Goal: Task Accomplishment & Management: Complete application form

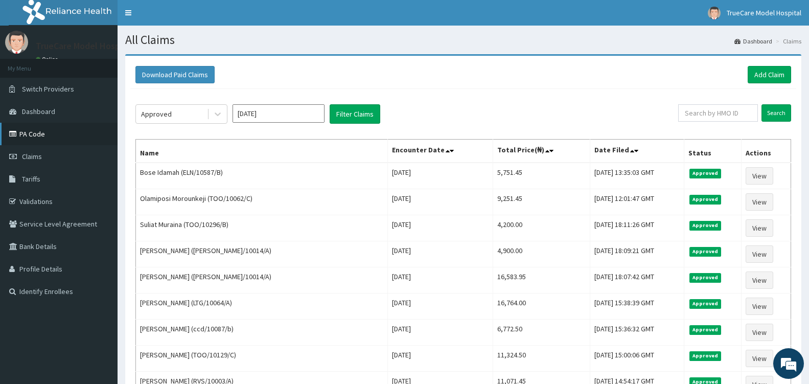
click at [36, 134] on link "PA Code" at bounding box center [59, 134] width 118 height 22
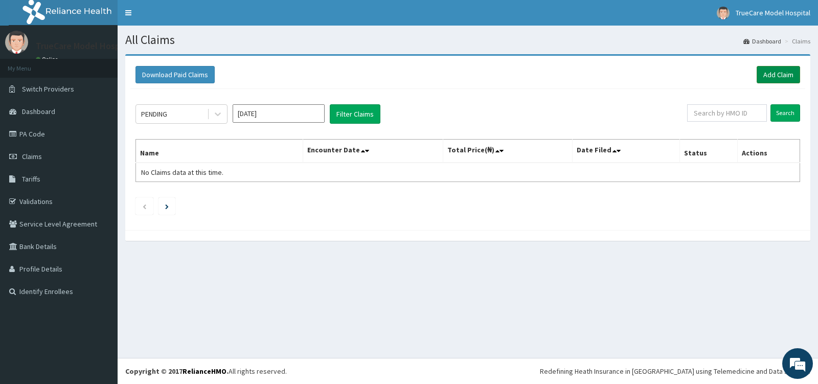
click at [779, 70] on link "Add Claim" at bounding box center [777, 74] width 43 height 17
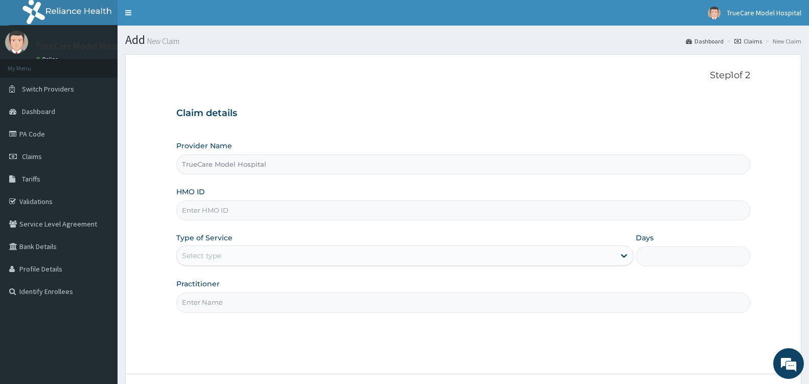
drag, startPoint x: 0, startPoint y: 0, endPoint x: 210, endPoint y: 209, distance: 296.3
click at [210, 209] on input "HMO ID" at bounding box center [463, 210] width 574 height 20
type input "VTL/10245/A"
click at [473, 255] on div "Select type" at bounding box center [396, 255] width 438 height 16
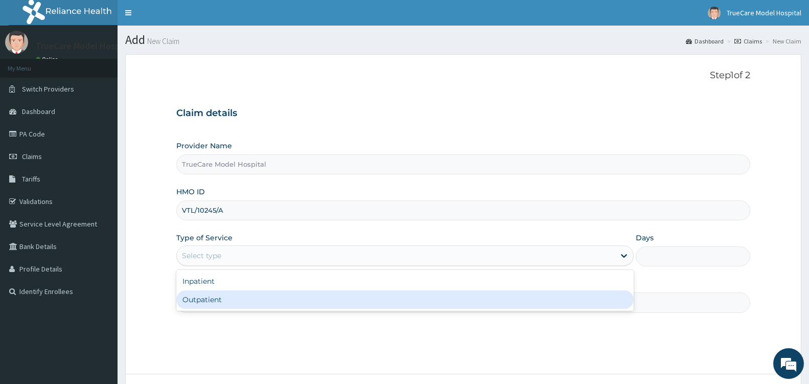
click at [275, 294] on div "Outpatient" at bounding box center [404, 299] width 457 height 18
type input "1"
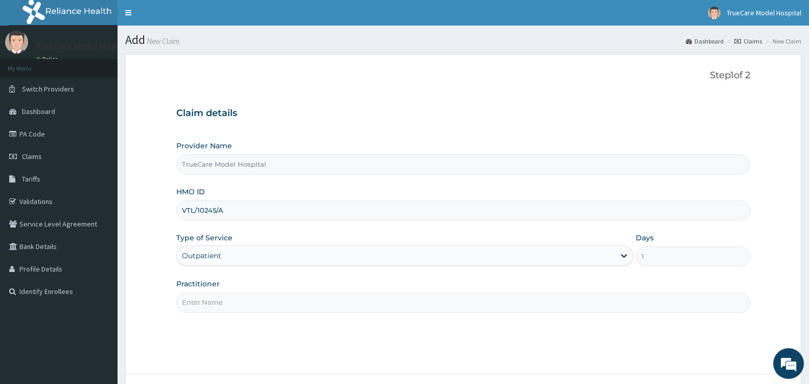
click at [275, 302] on input "Practitioner" at bounding box center [463, 302] width 574 height 20
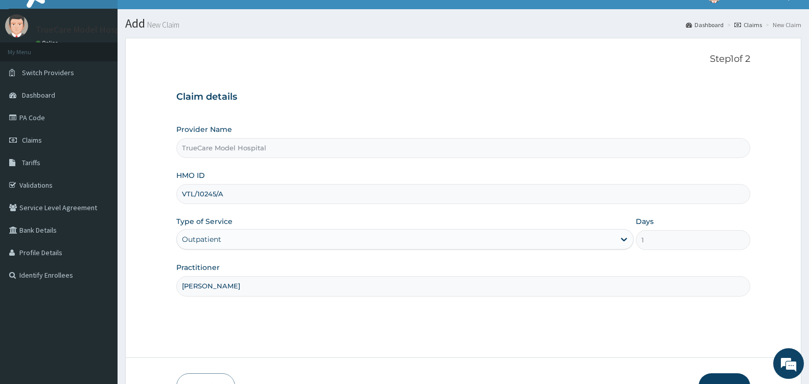
scroll to position [82, 0]
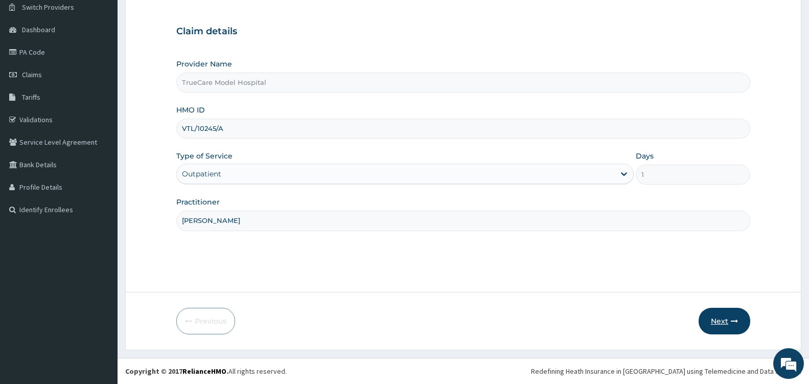
type input "DR SOSANYA"
click at [724, 321] on button "Next" at bounding box center [725, 321] width 52 height 27
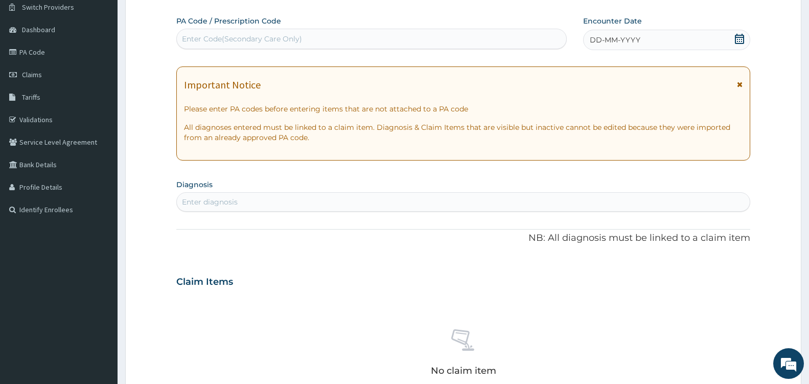
click at [279, 35] on div "Enter Code(Secondary Care Only)" at bounding box center [242, 39] width 120 height 10
type input "PA/983934"
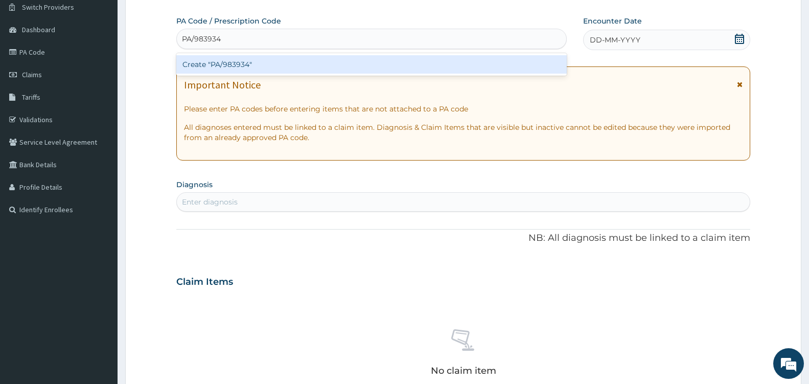
click at [293, 67] on div "Create "PA/983934"" at bounding box center [371, 64] width 390 height 18
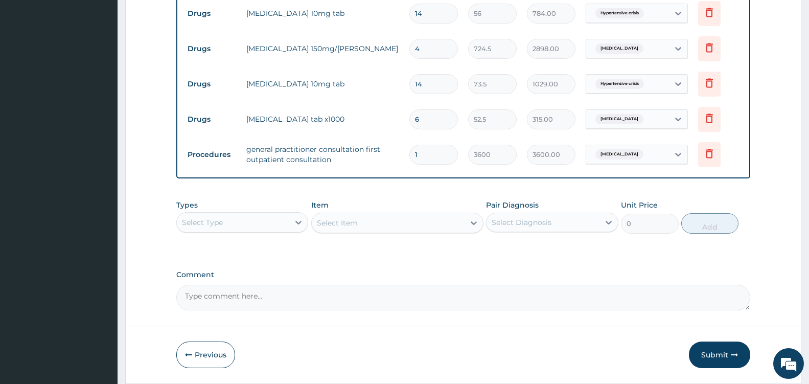
scroll to position [587, 0]
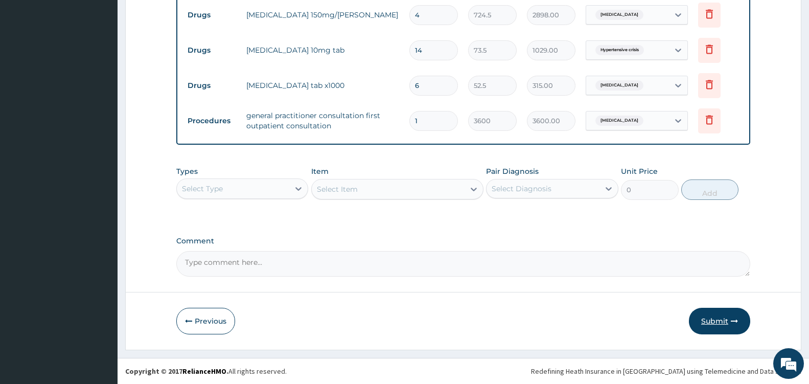
click at [719, 316] on button "Submit" at bounding box center [719, 321] width 61 height 27
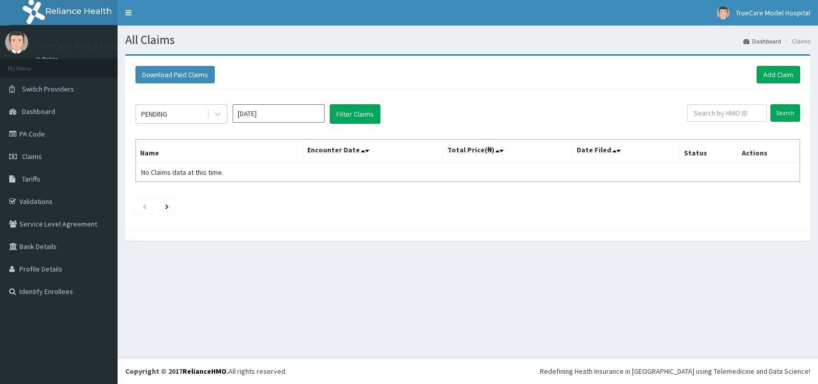
click at [219, 111] on icon at bounding box center [218, 114] width 10 height 10
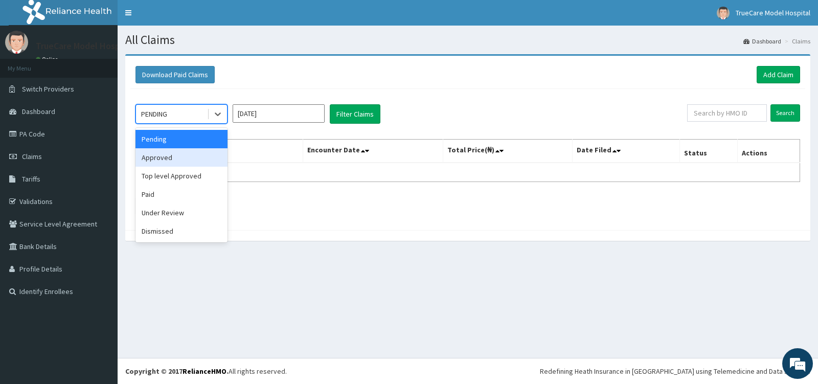
click at [172, 158] on div "Approved" at bounding box center [181, 157] width 92 height 18
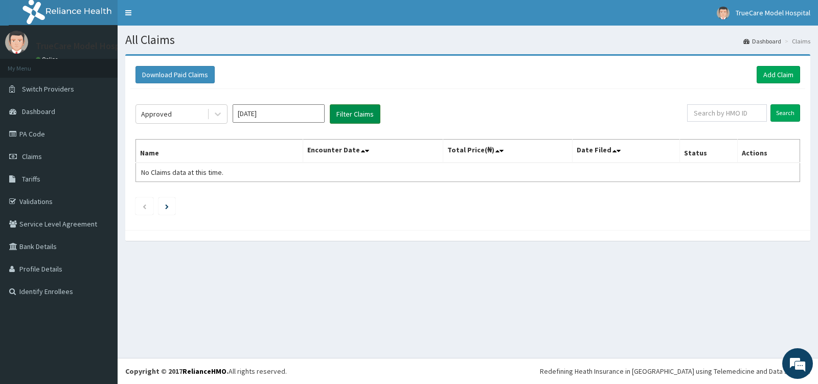
click at [357, 114] on button "Filter Claims" at bounding box center [355, 113] width 51 height 19
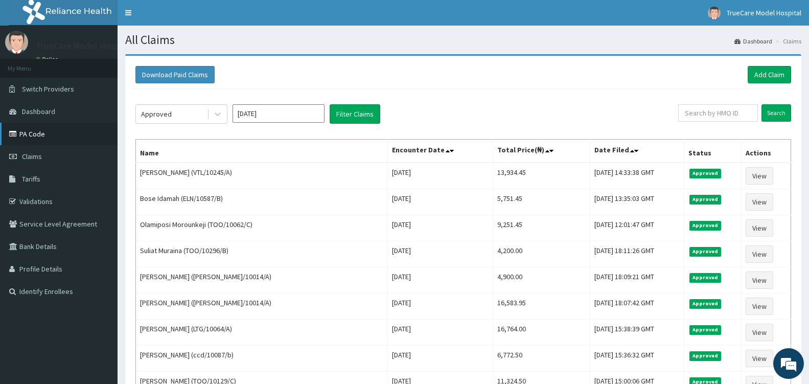
click at [34, 137] on link "PA Code" at bounding box center [59, 134] width 118 height 22
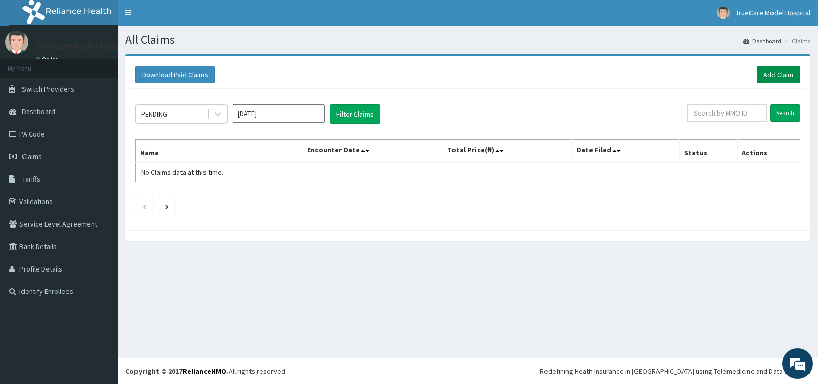
click at [782, 73] on link "Add Claim" at bounding box center [777, 74] width 43 height 17
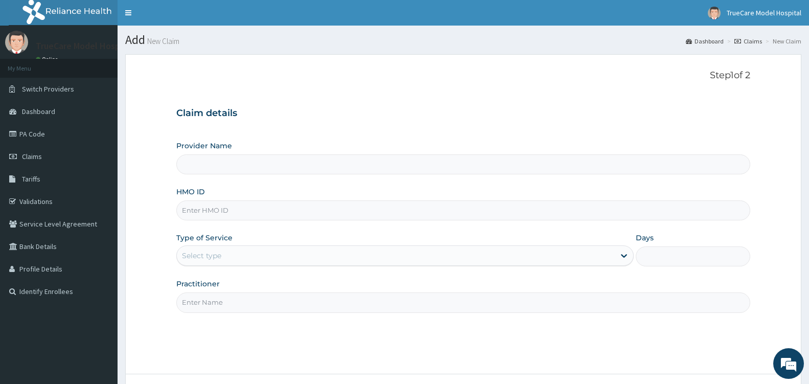
click at [292, 156] on input "Provider Name" at bounding box center [463, 164] width 574 height 20
type input "TrueCare Model Hospital"
click at [296, 210] on input "HMO ID" at bounding box center [463, 210] width 574 height 20
type input "LWI/10007/A"
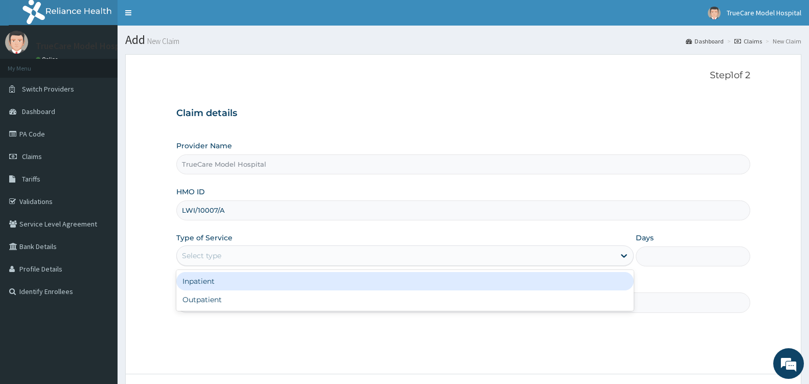
click at [267, 261] on div "Select type" at bounding box center [396, 255] width 438 height 16
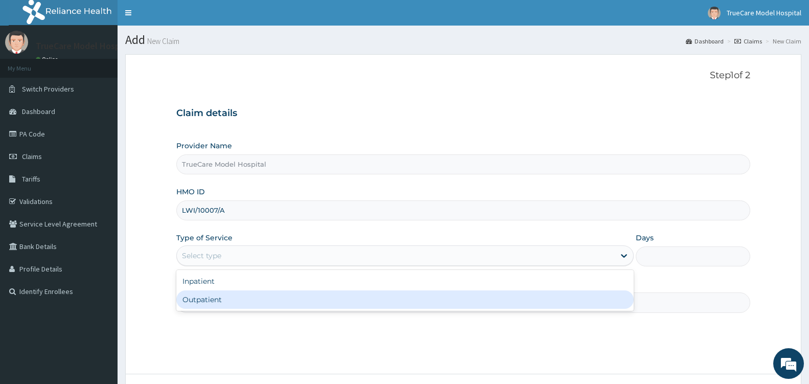
click at [272, 297] on div "Outpatient" at bounding box center [404, 299] width 457 height 18
type input "1"
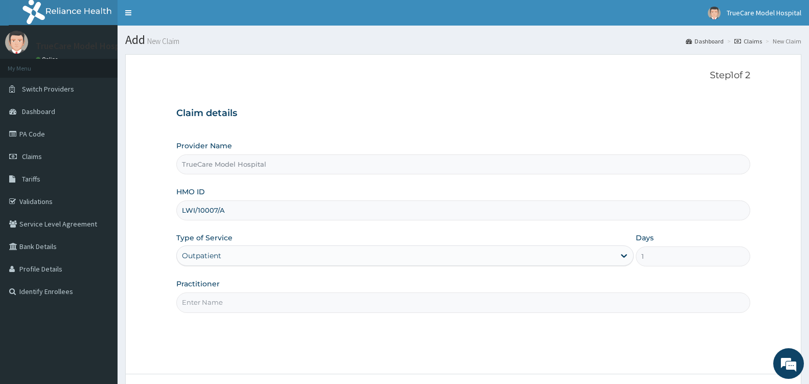
click at [272, 302] on input "Practitioner" at bounding box center [463, 302] width 574 height 20
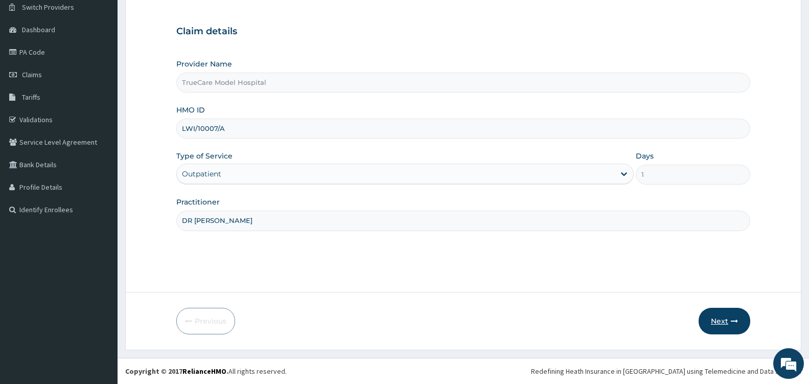
type input "DR NWANZA"
click at [720, 325] on button "Next" at bounding box center [725, 321] width 52 height 27
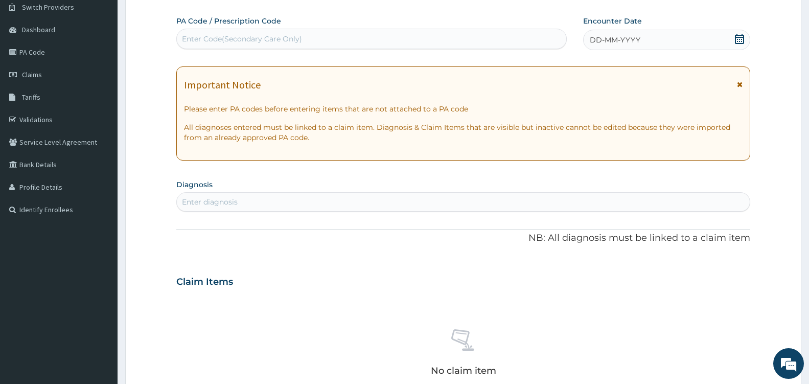
click at [327, 36] on div "Enter Code(Secondary Care Only)" at bounding box center [371, 39] width 389 height 16
type input "PA/150297"
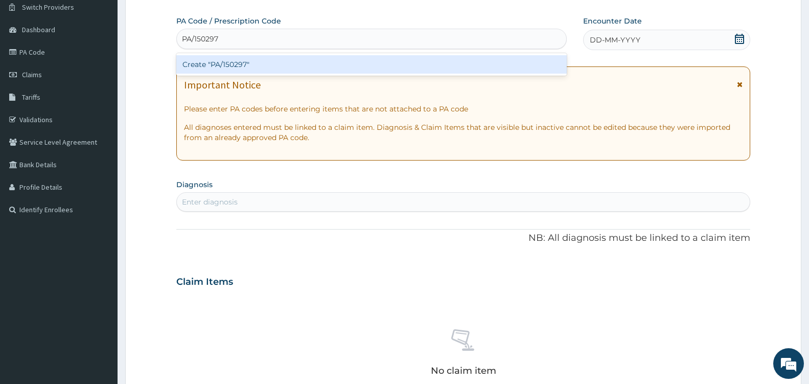
click at [336, 65] on div "Create "PA/150297"" at bounding box center [371, 64] width 390 height 18
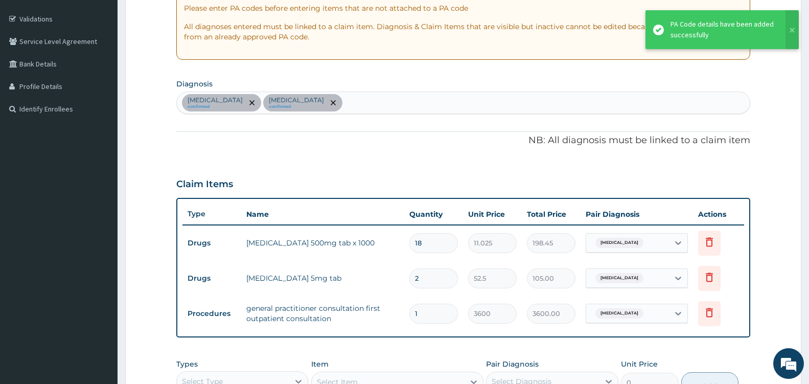
scroll to position [375, 0]
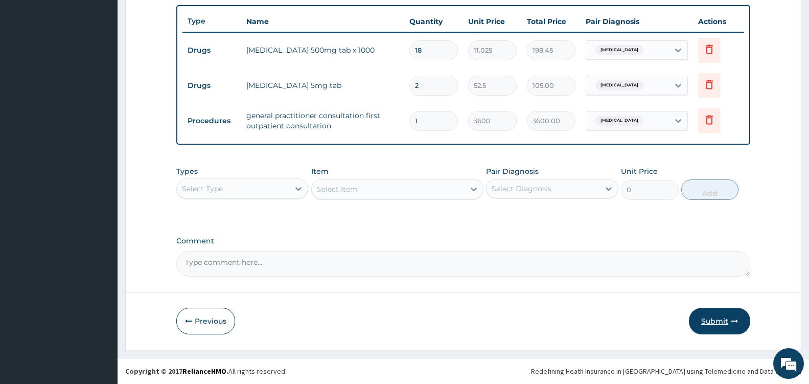
click at [709, 325] on button "Submit" at bounding box center [719, 321] width 61 height 27
